Goal: Task Accomplishment & Management: Complete application form

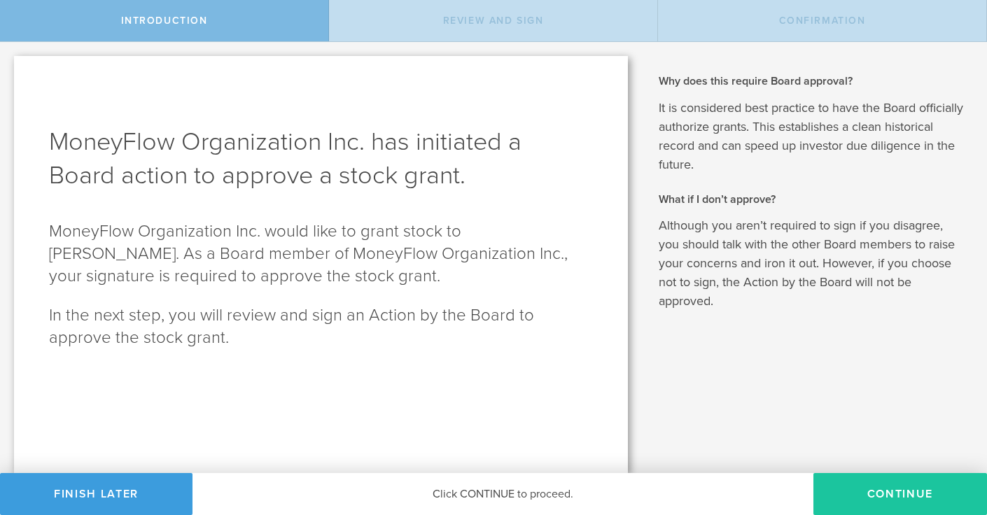
click at [871, 488] on button "Continue" at bounding box center [900, 494] width 174 height 42
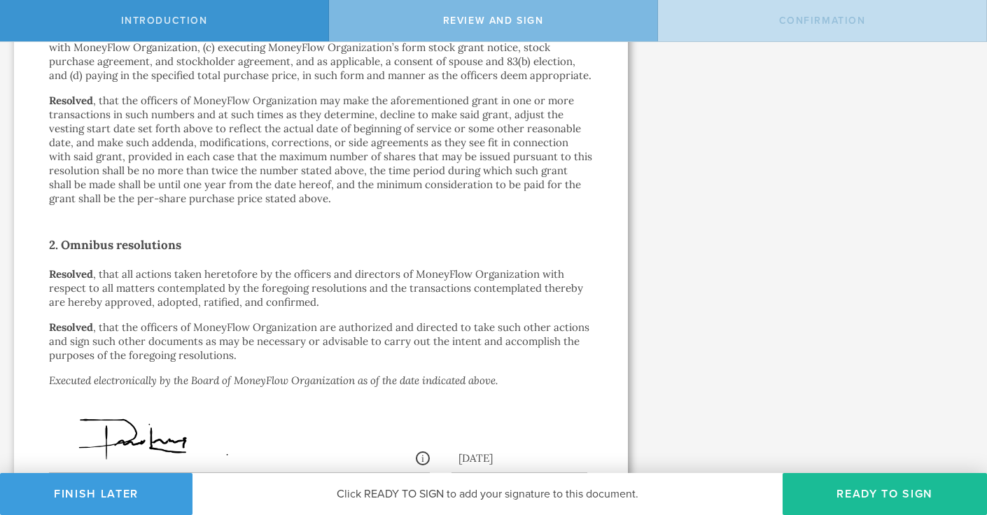
scroll to position [1055, 0]
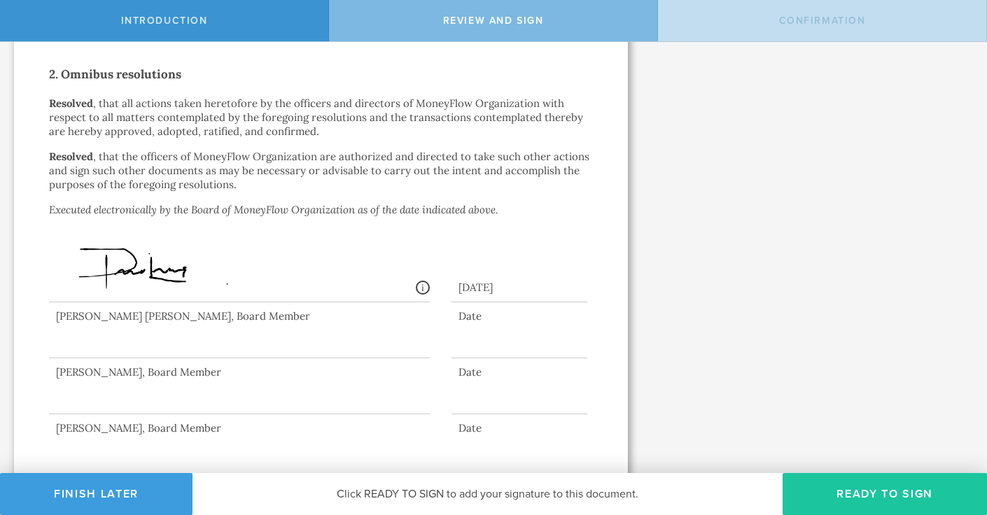
click at [833, 479] on button "Ready to Sign" at bounding box center [884, 494] width 204 height 42
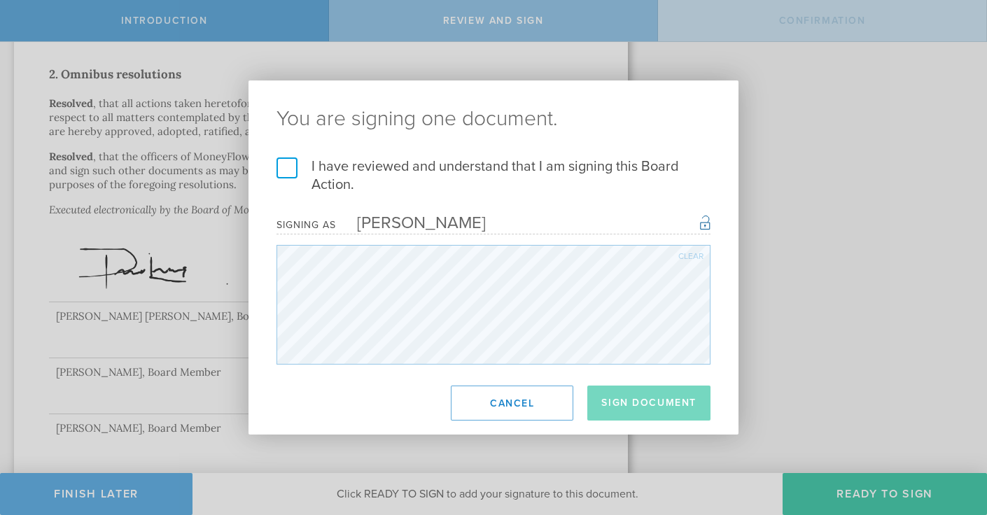
click at [288, 171] on label "I have reviewed and understand that I am signing this Board Action." at bounding box center [493, 175] width 434 height 36
click at [0, 0] on input "I have reviewed and understand that I am signing this Board Action." at bounding box center [0, 0] width 0 height 0
click at [615, 414] on button "Sign Document" at bounding box center [648, 403] width 123 height 35
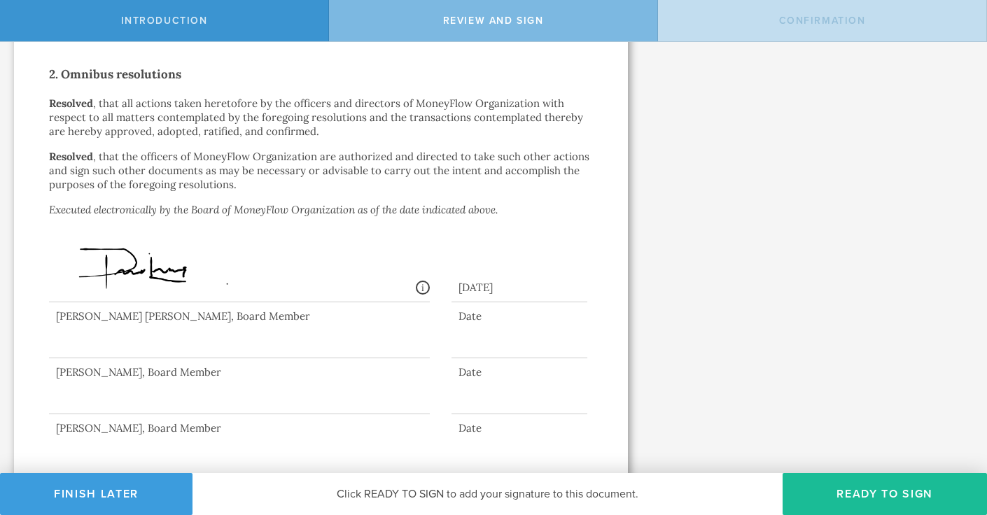
scroll to position [0, 0]
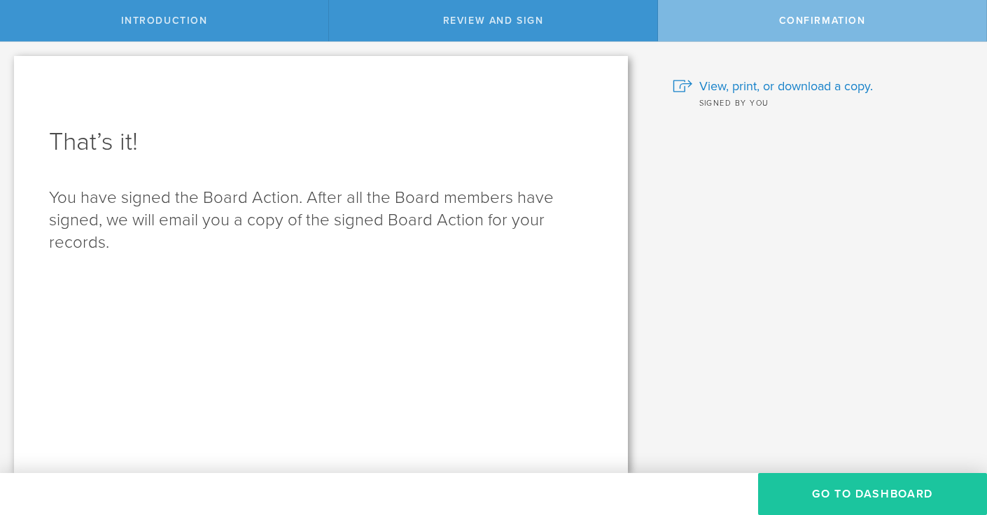
click at [896, 500] on button "Go to Dashboard" at bounding box center [872, 494] width 229 height 42
